Goal: Navigation & Orientation: Find specific page/section

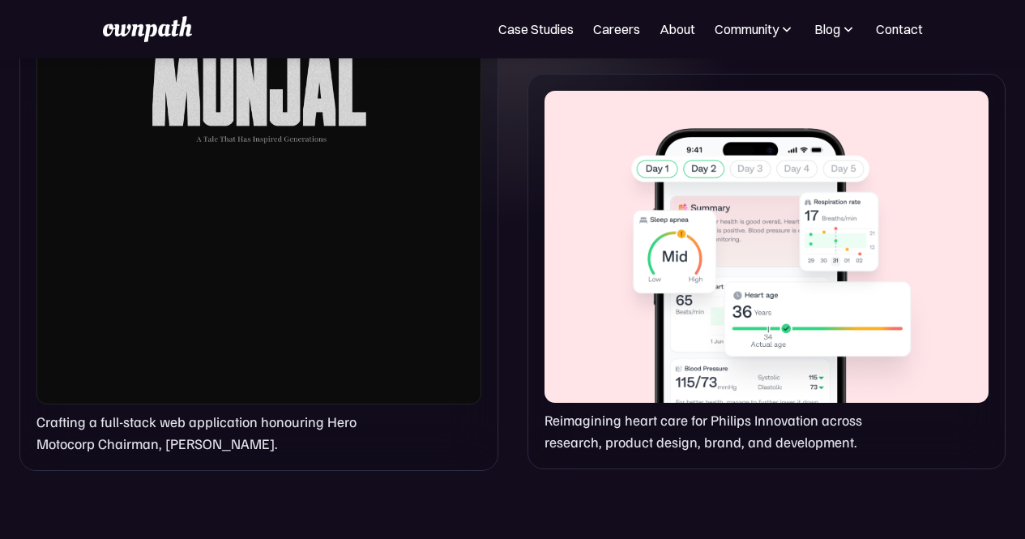
scroll to position [1178, 0]
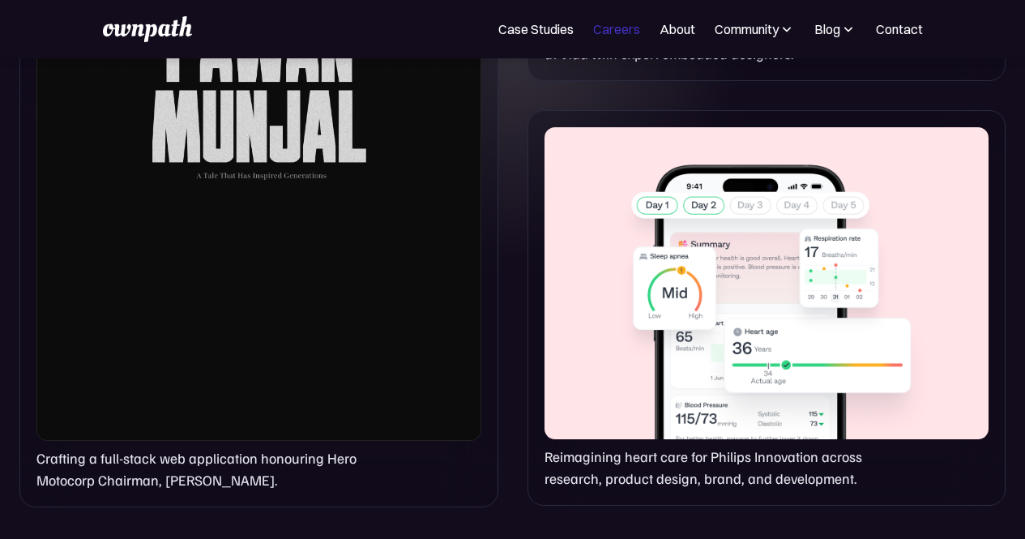
click at [606, 19] on link "Careers" at bounding box center [616, 28] width 47 height 19
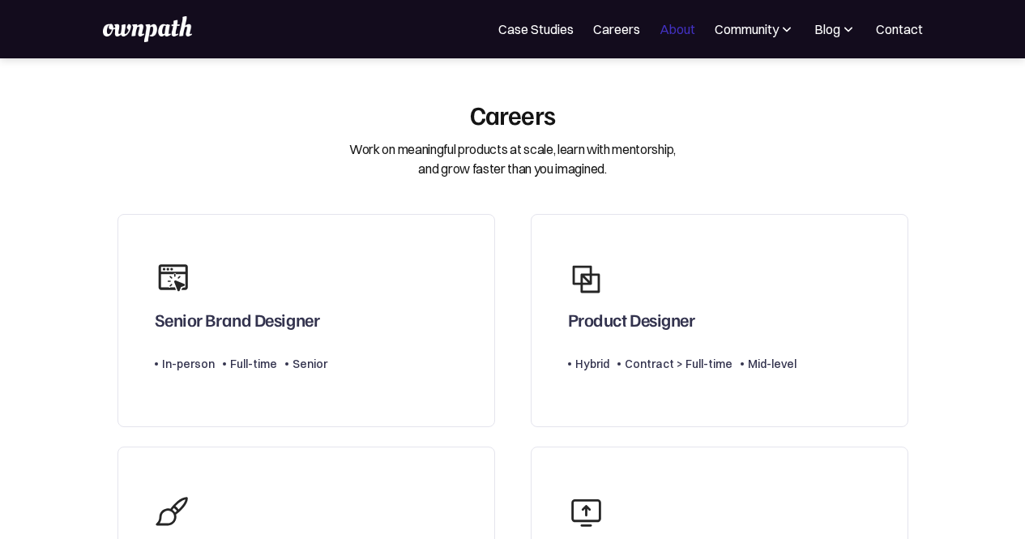
click at [680, 25] on link "About" at bounding box center [677, 28] width 36 height 19
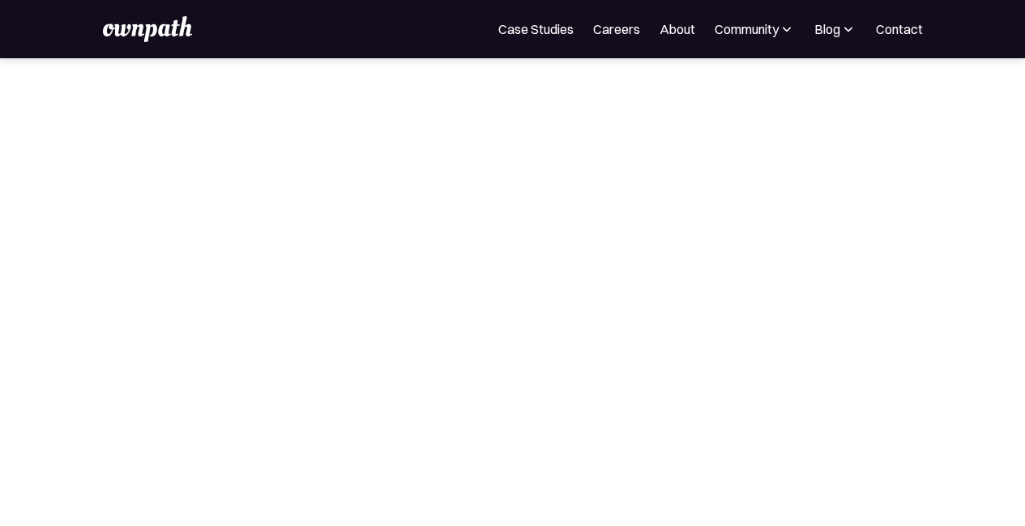
scroll to position [258, 0]
